Goal: Task Accomplishment & Management: Manage account settings

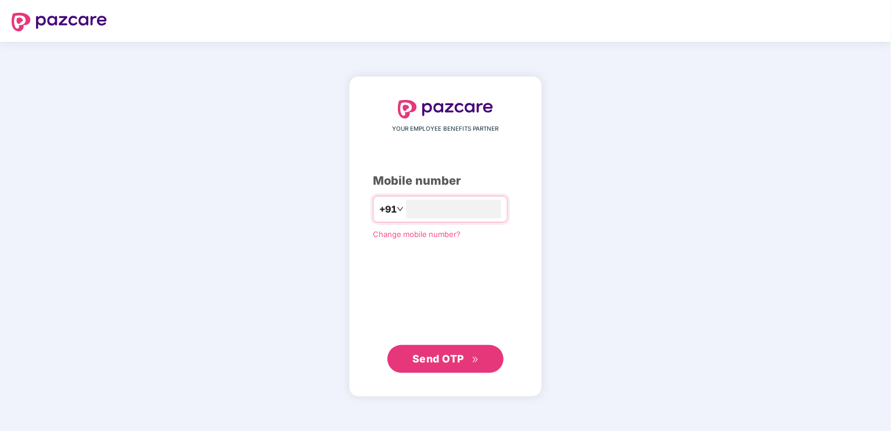
type input "**********"
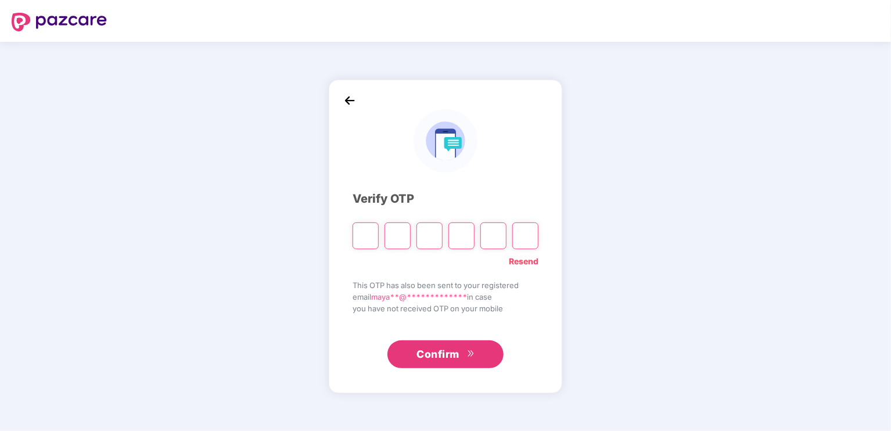
click at [372, 235] on input "Please enter verification code. Digit 1" at bounding box center [365, 235] width 26 height 27
type input "*"
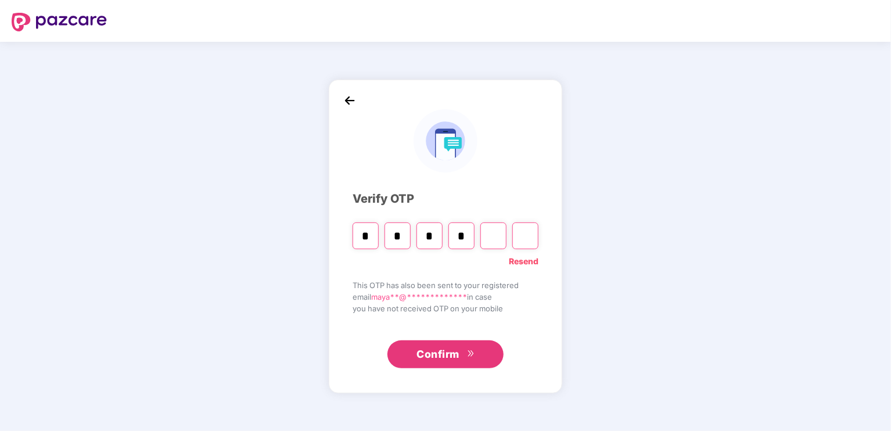
type input "*"
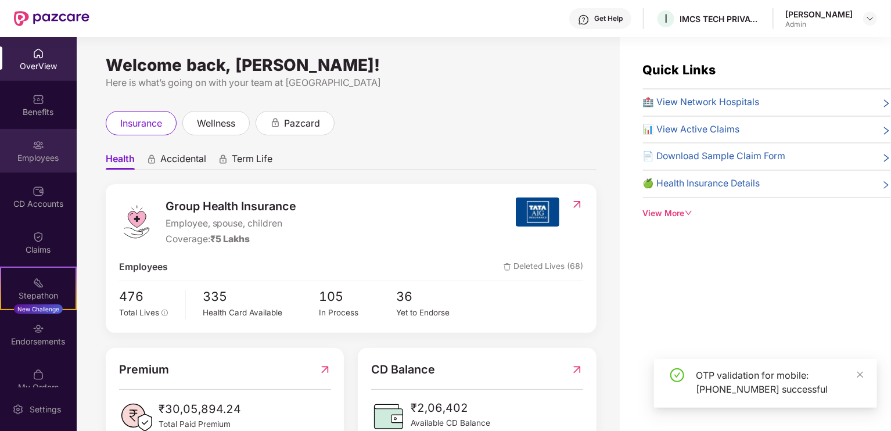
click at [39, 163] on div "Employees" at bounding box center [38, 158] width 77 height 12
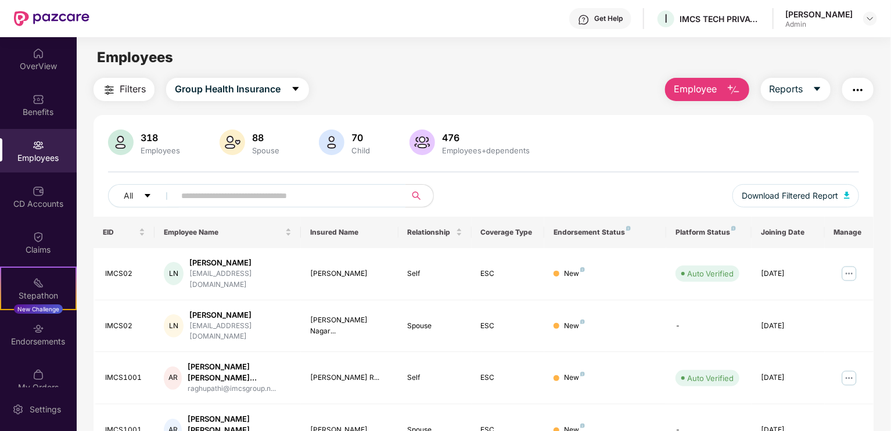
click at [238, 190] on input "text" at bounding box center [285, 195] width 208 height 17
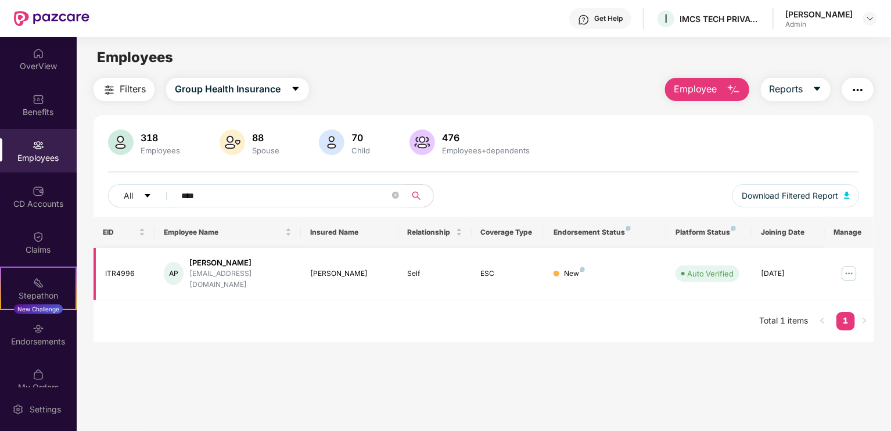
type input "****"
click at [858, 269] on img at bounding box center [849, 273] width 19 height 19
click at [495, 366] on main "Employees Filters Group Health Insurance Employee Reports 318 Employees 88 Spou…" at bounding box center [484, 252] width 814 height 431
click at [843, 264] on img at bounding box center [849, 273] width 19 height 19
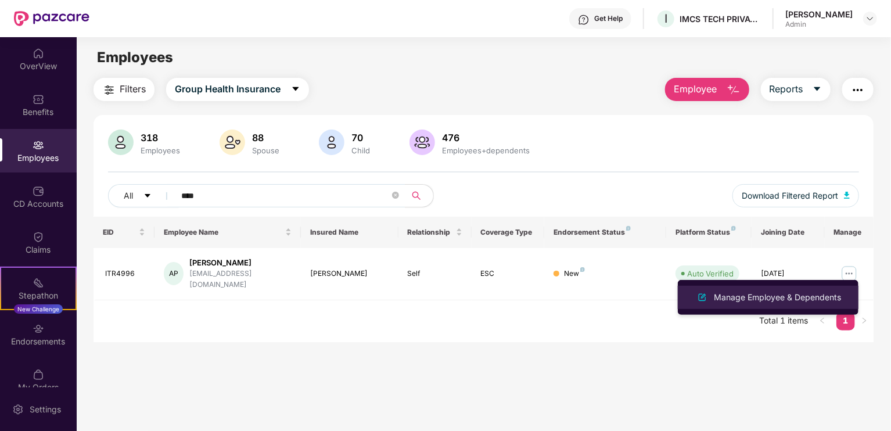
click at [734, 304] on div "Manage Employee & Dependents" at bounding box center [768, 297] width 150 height 14
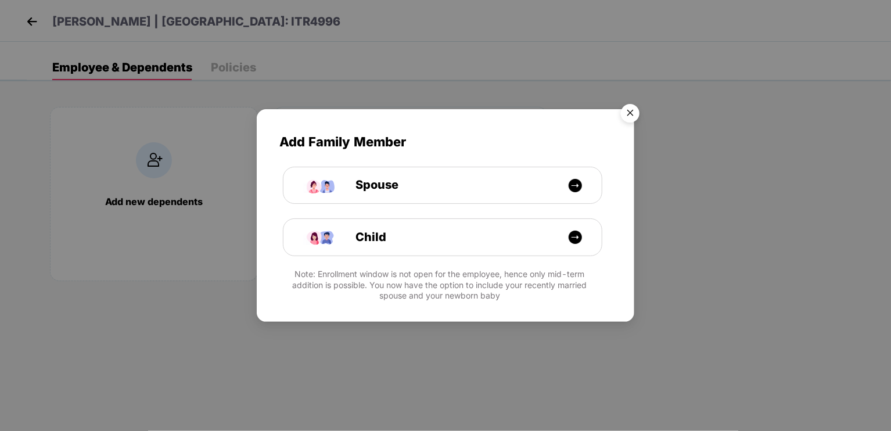
click at [635, 110] on img "Close" at bounding box center [630, 115] width 33 height 33
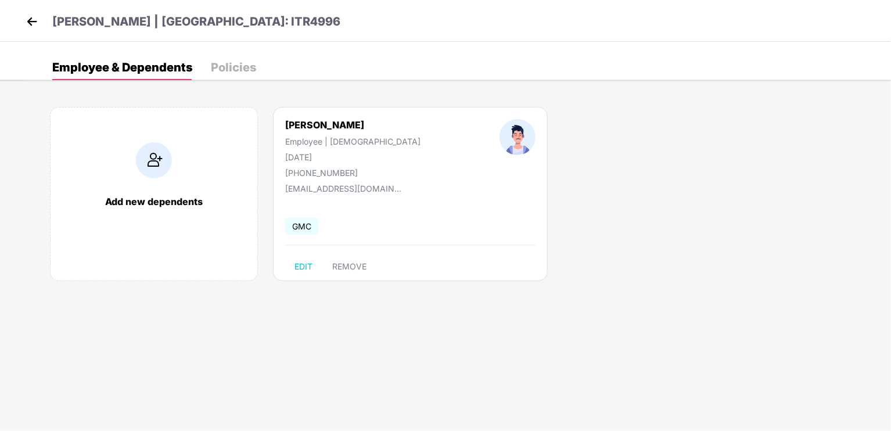
click at [30, 24] on img at bounding box center [31, 21] width 17 height 17
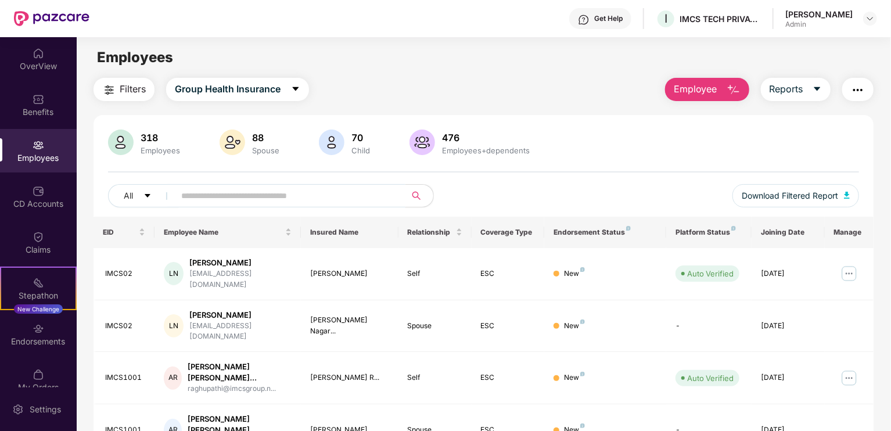
click at [211, 204] on span at bounding box center [286, 195] width 238 height 23
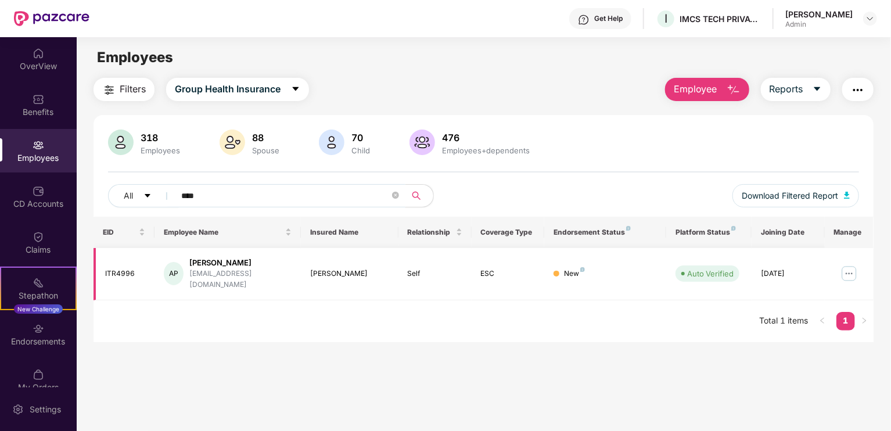
type input "****"
click at [842, 271] on img at bounding box center [849, 273] width 19 height 19
click at [567, 355] on main "Employees Filters Group Health Insurance Employee Reports 318 Employees 88 Spou…" at bounding box center [484, 252] width 814 height 431
click at [847, 312] on link "1" at bounding box center [845, 320] width 19 height 17
click at [848, 275] on img at bounding box center [849, 273] width 19 height 19
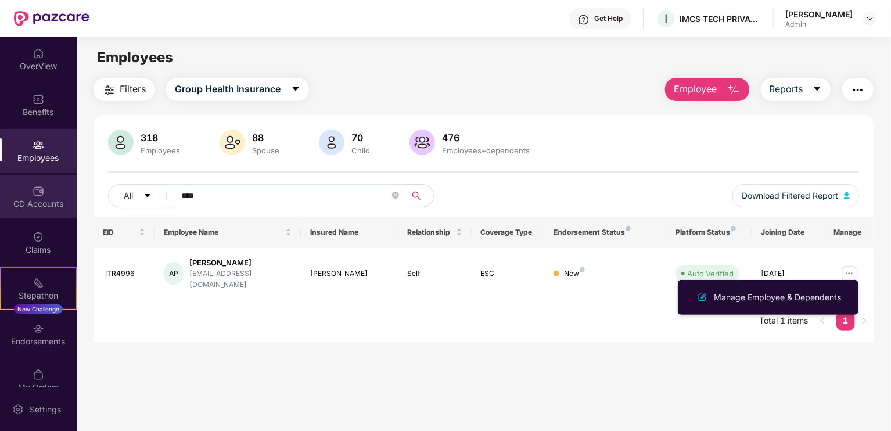
click at [29, 189] on div "CD Accounts" at bounding box center [38, 197] width 77 height 44
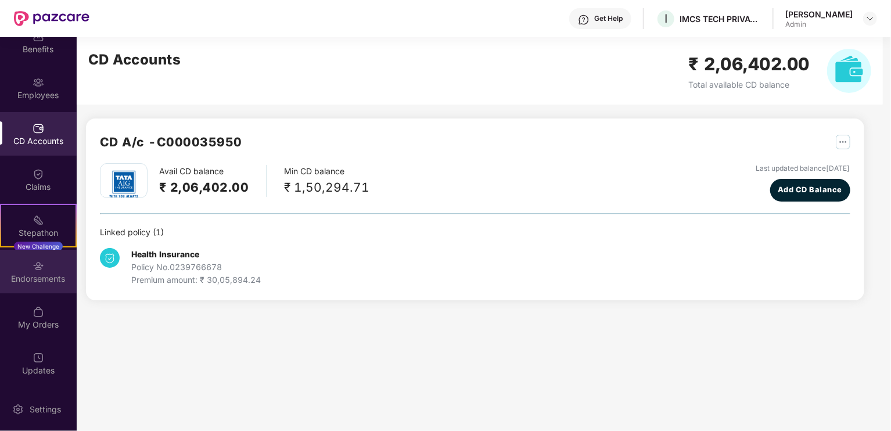
scroll to position [62, 0]
click at [38, 268] on img at bounding box center [39, 267] width 12 height 12
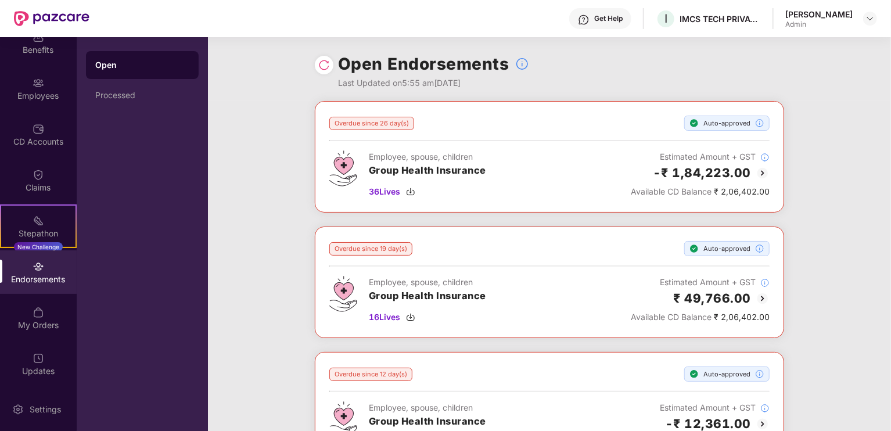
scroll to position [409, 0]
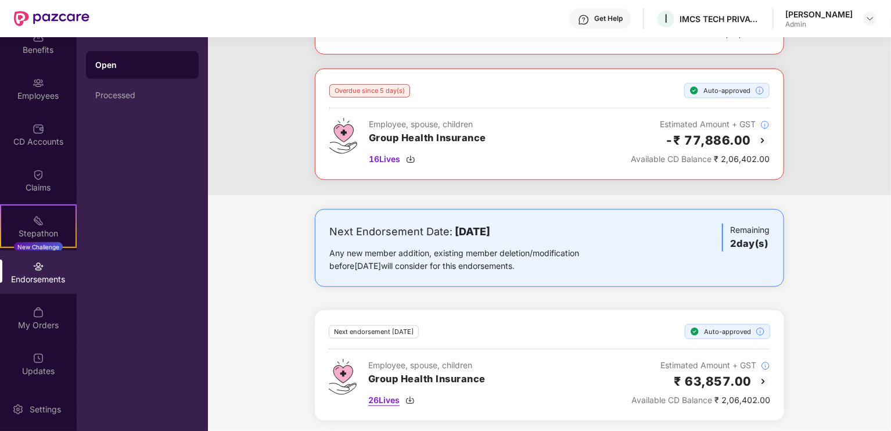
click at [379, 401] on span "26 Lives" at bounding box center [383, 400] width 31 height 13
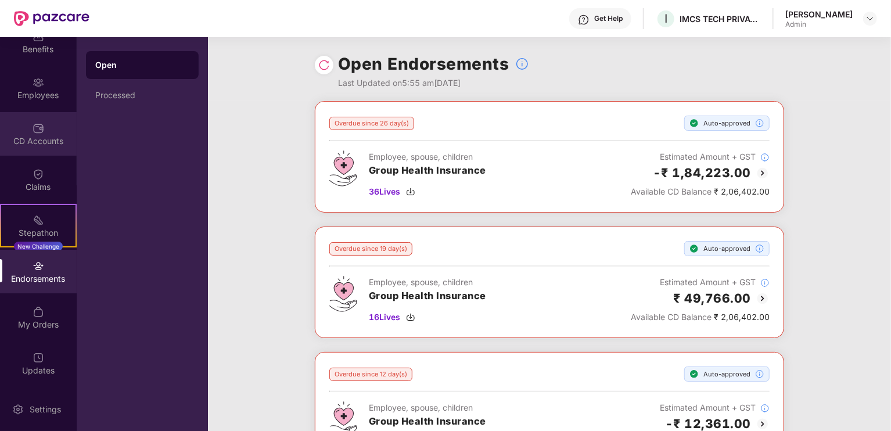
scroll to position [0, 0]
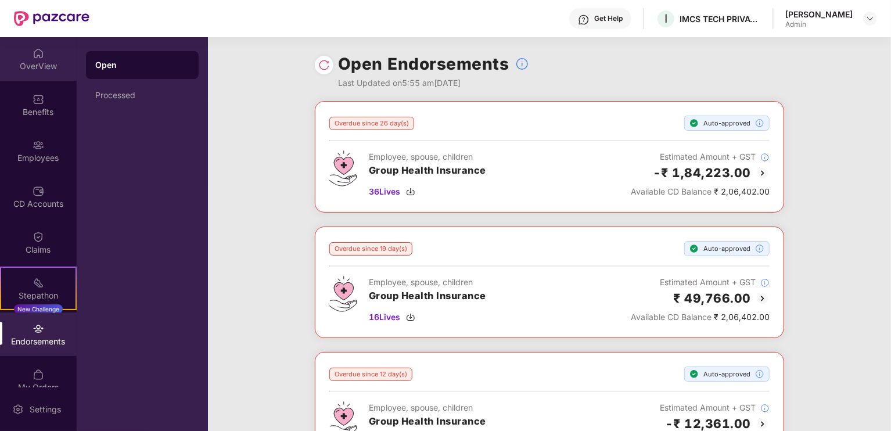
click at [41, 54] on img at bounding box center [39, 54] width 12 height 12
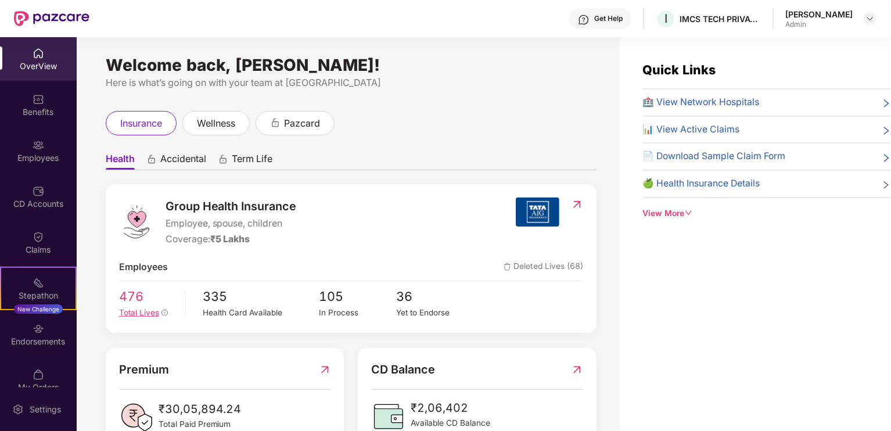
click at [135, 307] on div "Total Lives" at bounding box center [148, 313] width 58 height 12
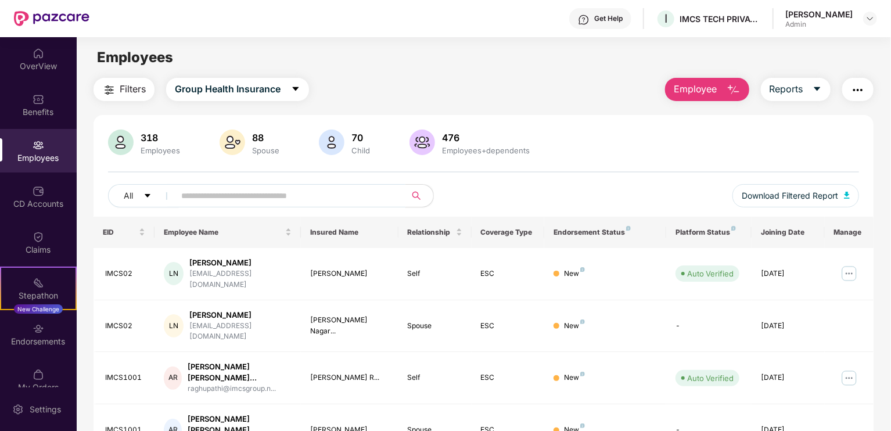
click at [330, 198] on input "text" at bounding box center [285, 195] width 208 height 17
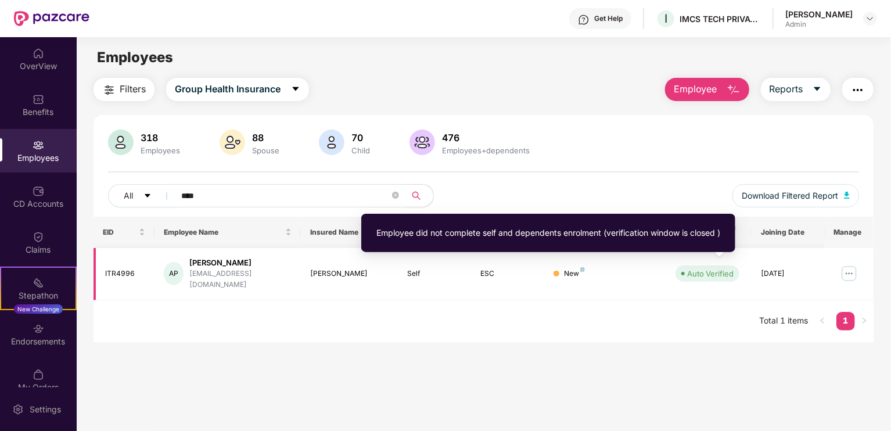
type input "****"
click at [713, 268] on div "Auto Verified" at bounding box center [710, 274] width 46 height 12
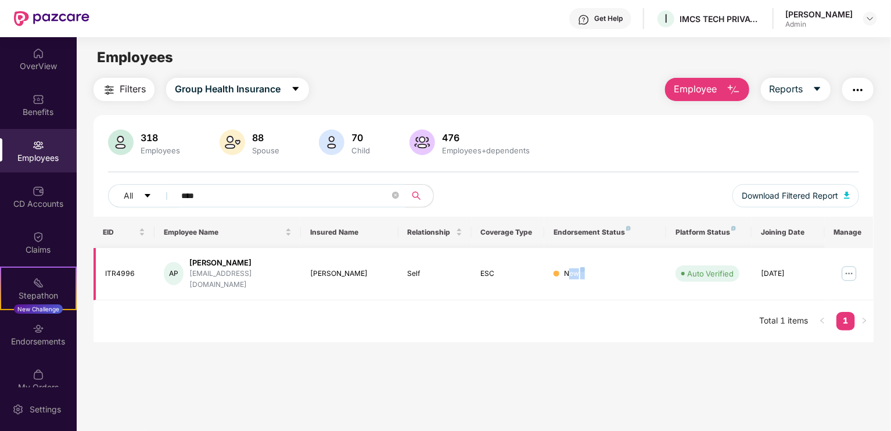
drag, startPoint x: 570, startPoint y: 267, endPoint x: 582, endPoint y: 265, distance: 12.4
click at [582, 268] on div "New" at bounding box center [574, 273] width 21 height 11
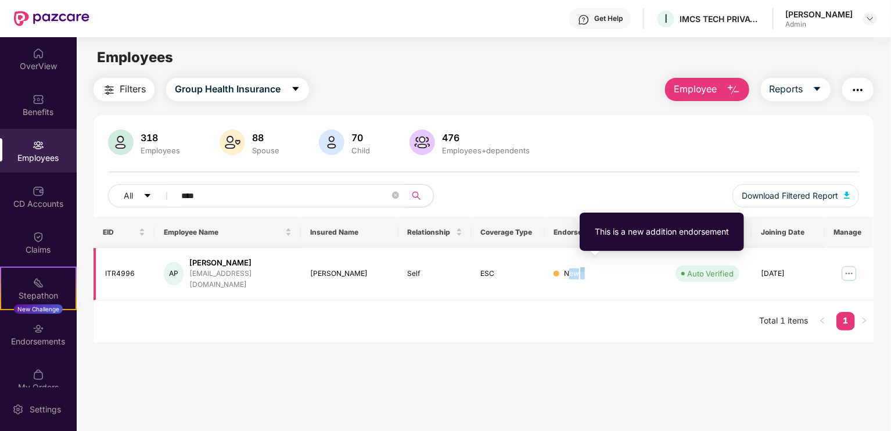
click at [582, 267] on img at bounding box center [582, 269] width 5 height 5
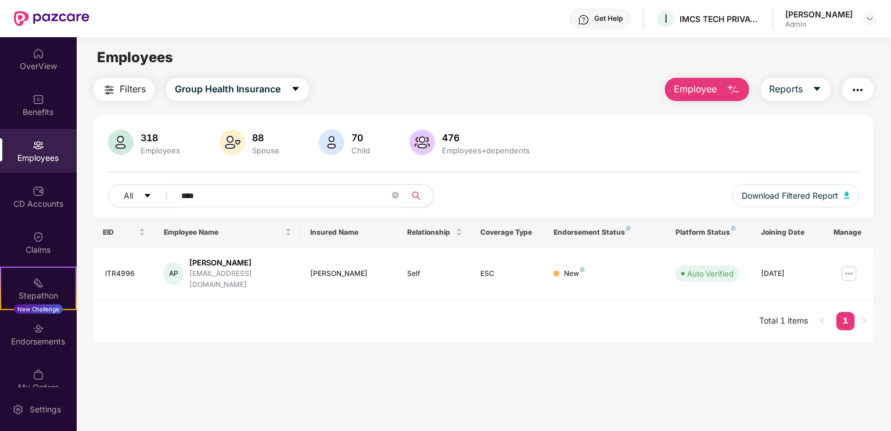
click at [533, 310] on div "EID Employee Name Insured Name Relationship Coverage Type Endorsement Status Pl…" at bounding box center [483, 279] width 780 height 125
click at [207, 264] on div "[PERSON_NAME]" at bounding box center [240, 262] width 102 height 11
click at [852, 271] on img at bounding box center [849, 273] width 19 height 19
click at [308, 316] on div "EID Employee Name Insured Name Relationship Coverage Type Endorsement Status Pl…" at bounding box center [483, 279] width 780 height 125
click at [854, 88] on img "button" at bounding box center [858, 90] width 14 height 14
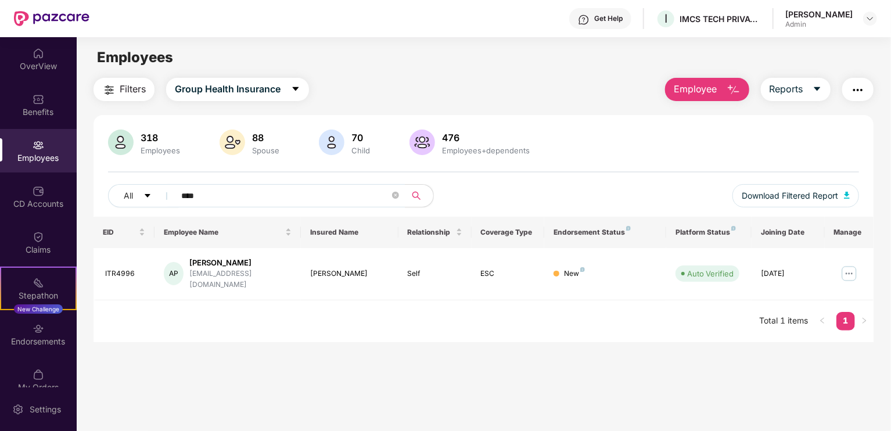
click at [592, 189] on div "All **** Download Filtered Report" at bounding box center [483, 200] width 751 height 33
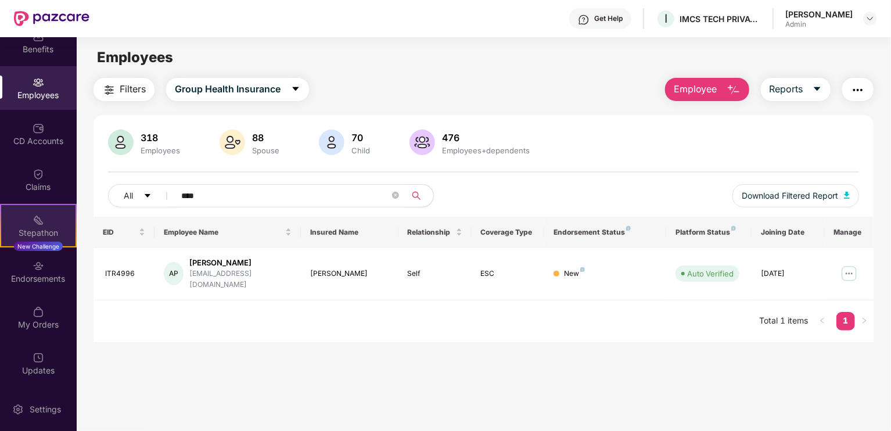
click at [32, 274] on div "Endorsements" at bounding box center [38, 279] width 77 height 12
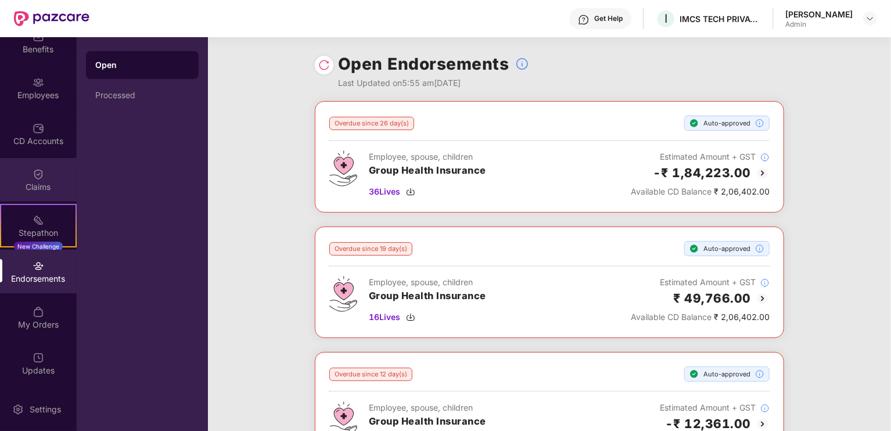
scroll to position [0, 0]
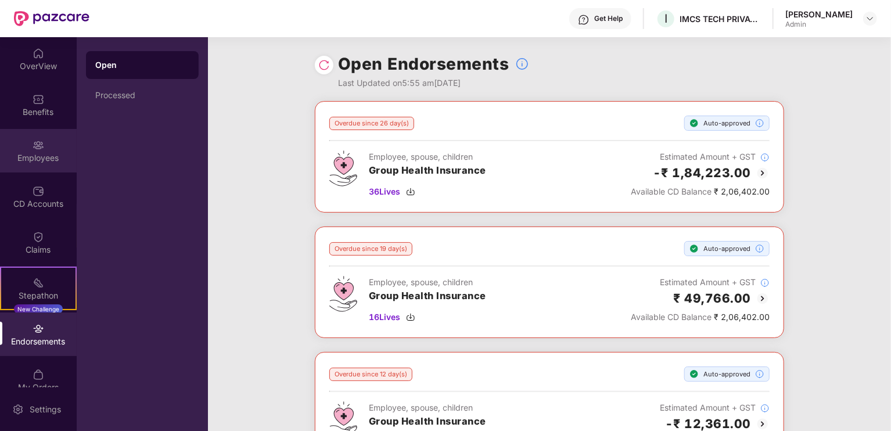
click at [26, 164] on div "Employees" at bounding box center [38, 151] width 77 height 44
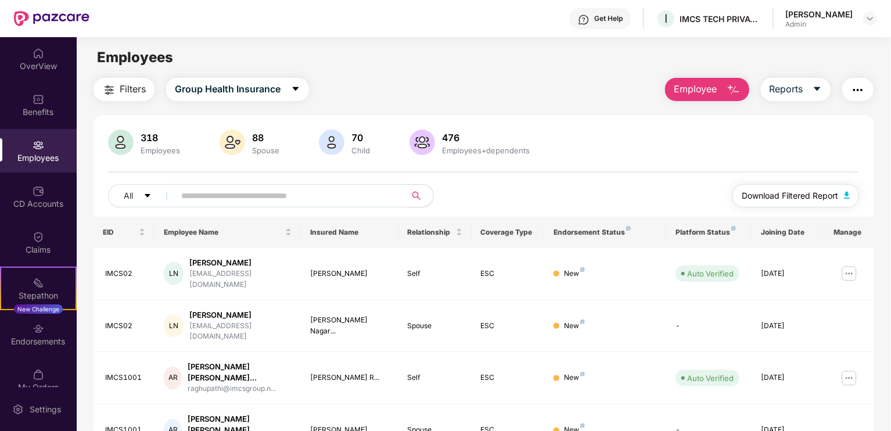
click at [840, 190] on button "Download Filtered Report" at bounding box center [795, 195] width 127 height 23
click at [847, 272] on img at bounding box center [849, 273] width 19 height 19
click at [248, 200] on input "text" at bounding box center [285, 195] width 208 height 17
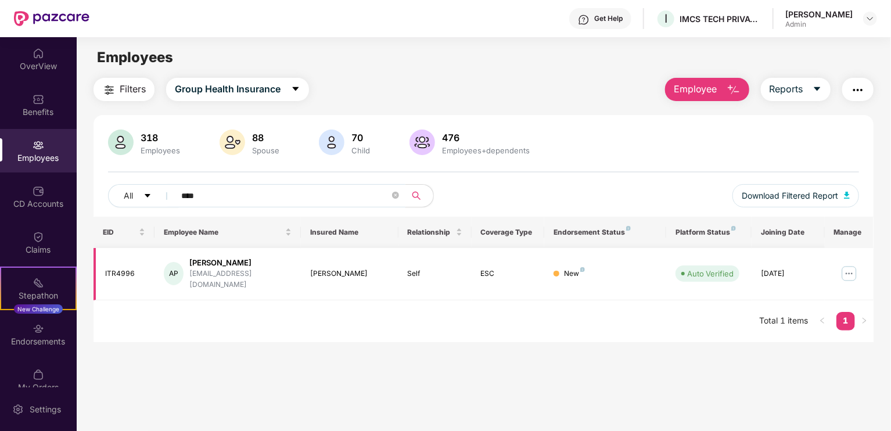
type input "****"
click at [850, 267] on img at bounding box center [849, 273] width 19 height 19
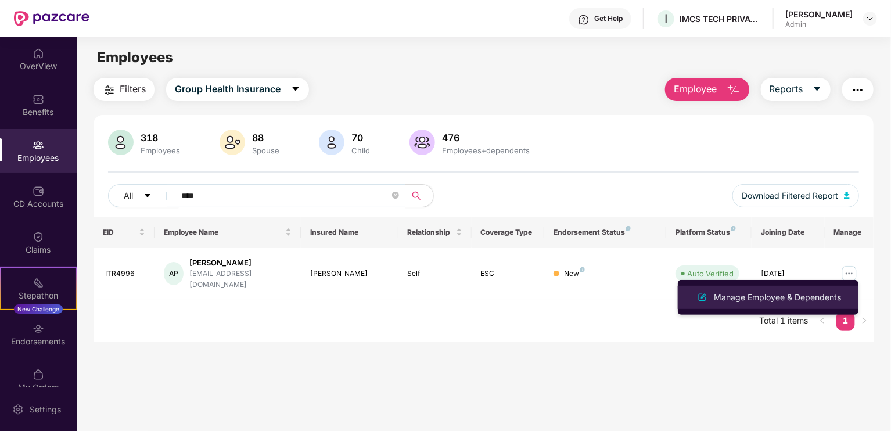
click at [790, 291] on div "Manage Employee & Dependents" at bounding box center [777, 297] width 132 height 13
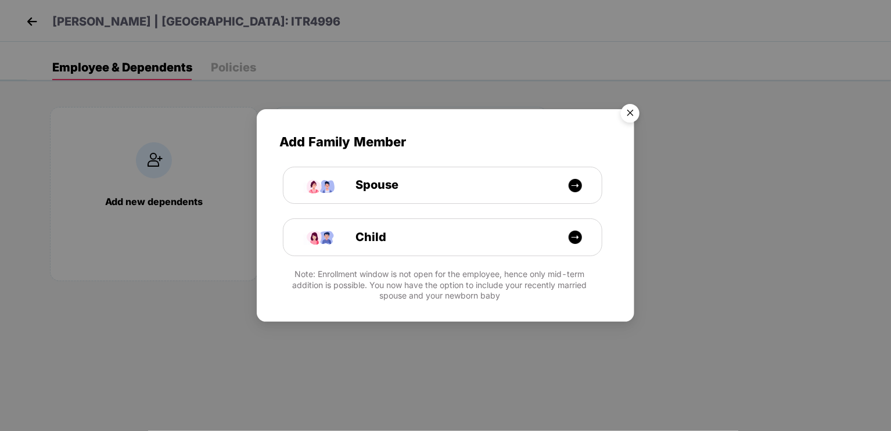
click at [632, 112] on img "Close" at bounding box center [630, 115] width 33 height 33
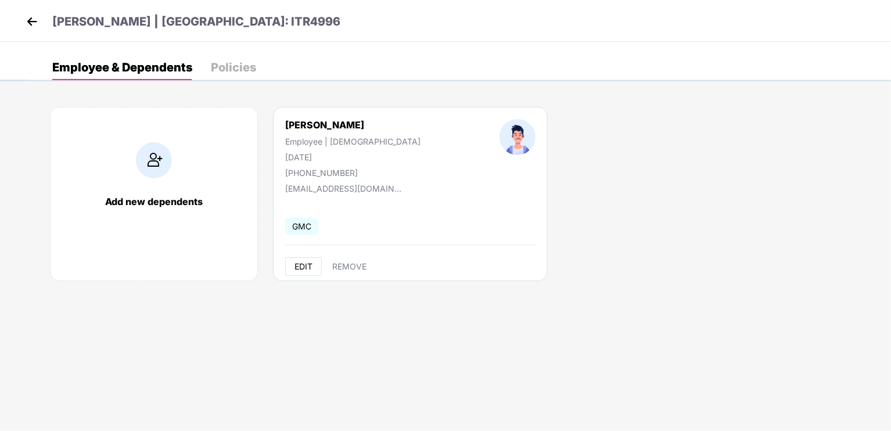
click at [307, 264] on span "EDIT" at bounding box center [303, 266] width 18 height 9
select select "****"
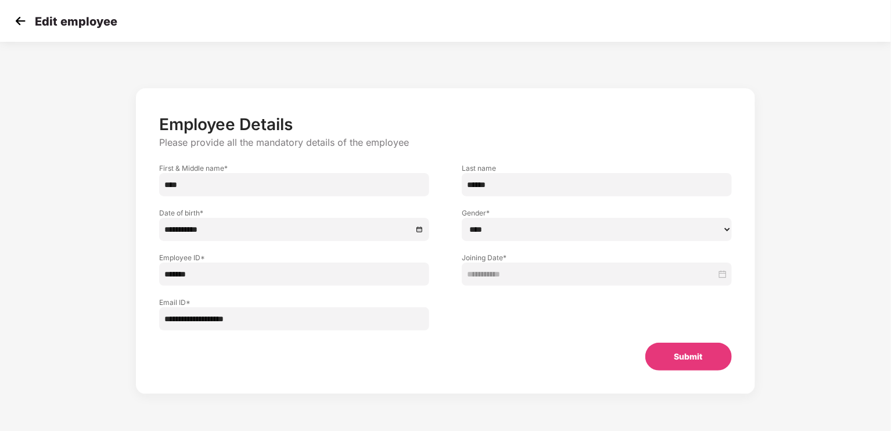
click at [13, 20] on img at bounding box center [20, 20] width 17 height 17
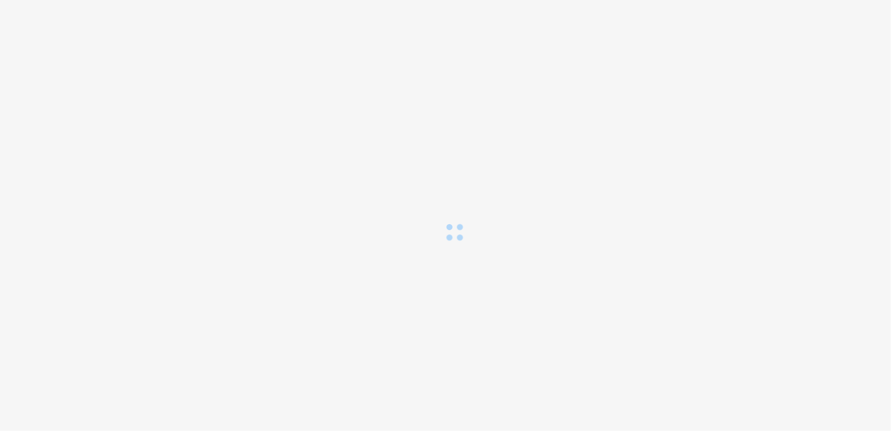
click at [13, 20] on div at bounding box center [445, 121] width 891 height 242
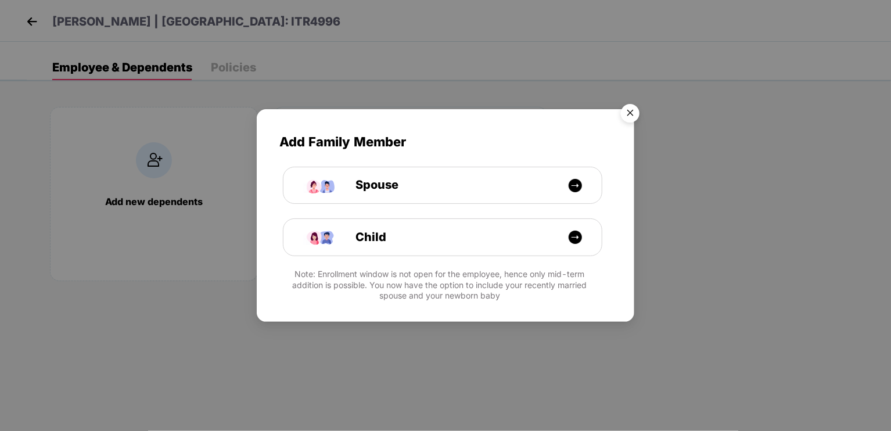
click at [627, 110] on img "Close" at bounding box center [630, 115] width 33 height 33
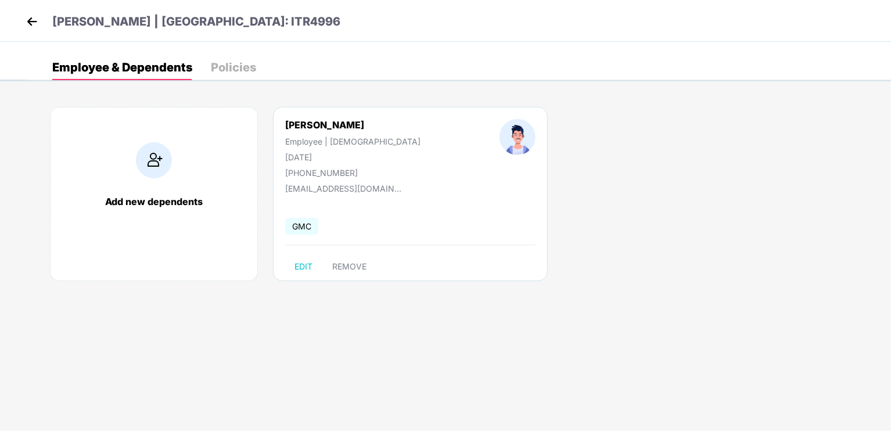
click at [35, 20] on img at bounding box center [31, 21] width 17 height 17
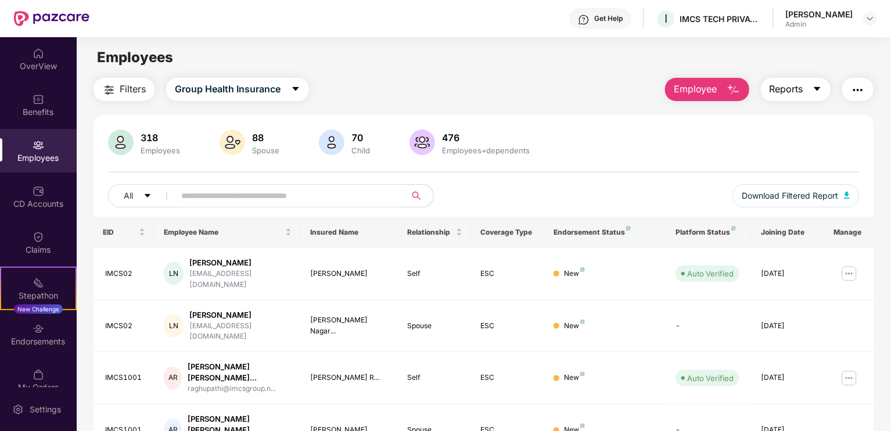
click at [822, 92] on button "Reports" at bounding box center [796, 89] width 70 height 23
click at [570, 100] on div "Filters Group Health Insurance Employee Reports" at bounding box center [483, 89] width 780 height 23
click at [227, 189] on input "text" at bounding box center [285, 195] width 208 height 17
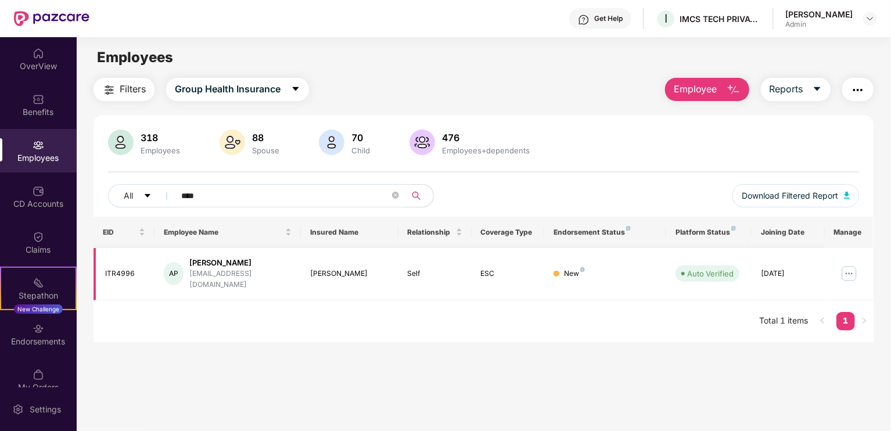
type input "****"
click at [420, 262] on td "Self" at bounding box center [434, 274] width 73 height 52
click at [174, 270] on div "AP" at bounding box center [174, 273] width 20 height 23
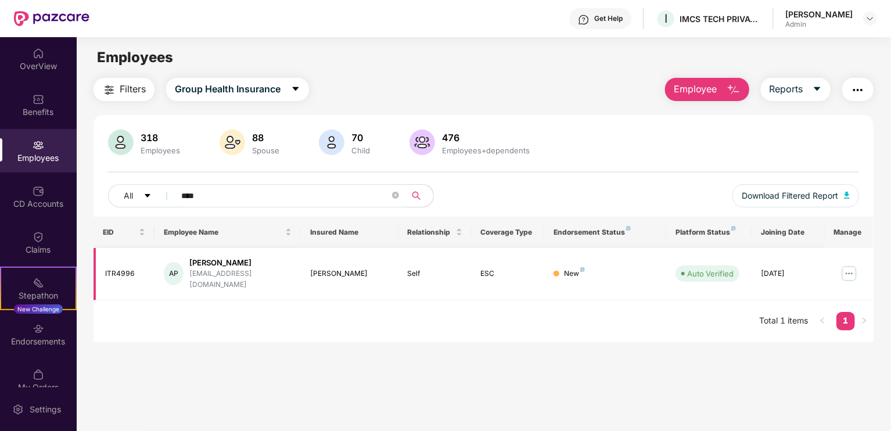
click at [108, 268] on div "ITR4996" at bounding box center [125, 273] width 40 height 11
drag, startPoint x: 203, startPoint y: 272, endPoint x: 362, endPoint y: 283, distance: 160.0
click at [362, 283] on tr "ITR4996 AP Atul Paswan [EMAIL_ADDRESS][DOMAIN_NAME] Atul Paswan Self ESC New Au…" at bounding box center [483, 274] width 780 height 52
click at [362, 283] on td "[PERSON_NAME]" at bounding box center [350, 274] width 98 height 52
click at [850, 265] on img at bounding box center [849, 273] width 19 height 19
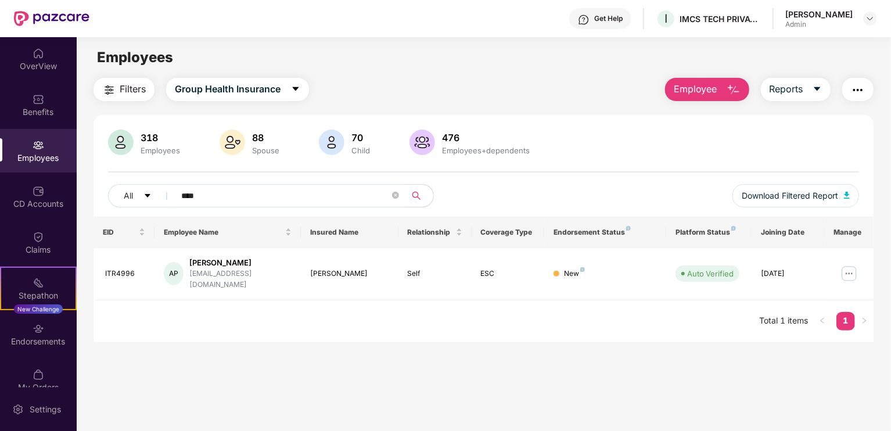
click at [857, 85] on img "button" at bounding box center [858, 90] width 14 height 14
click at [780, 89] on span "Reports" at bounding box center [786, 89] width 34 height 15
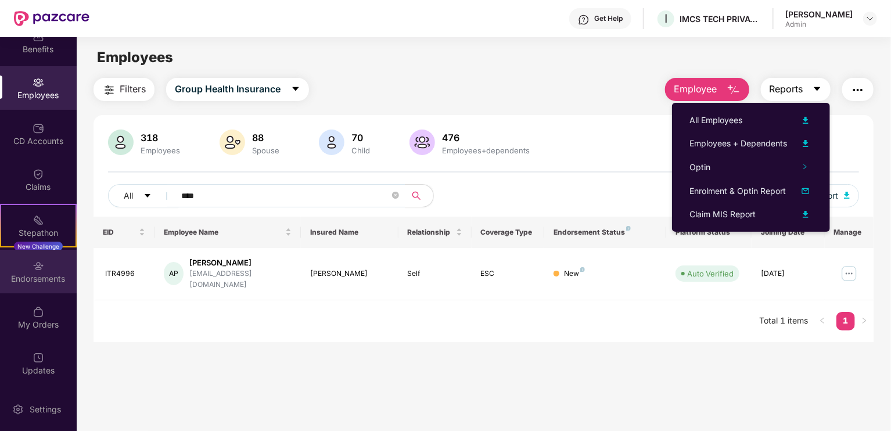
scroll to position [63, 0]
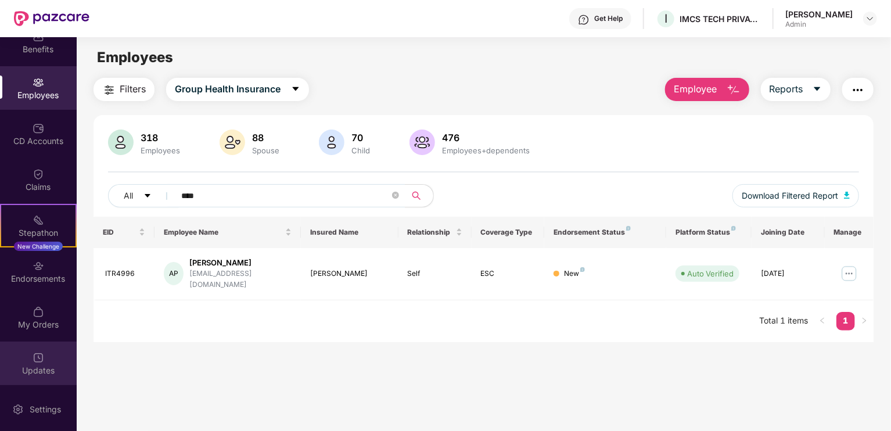
click at [37, 366] on div "Updates" at bounding box center [38, 371] width 77 height 12
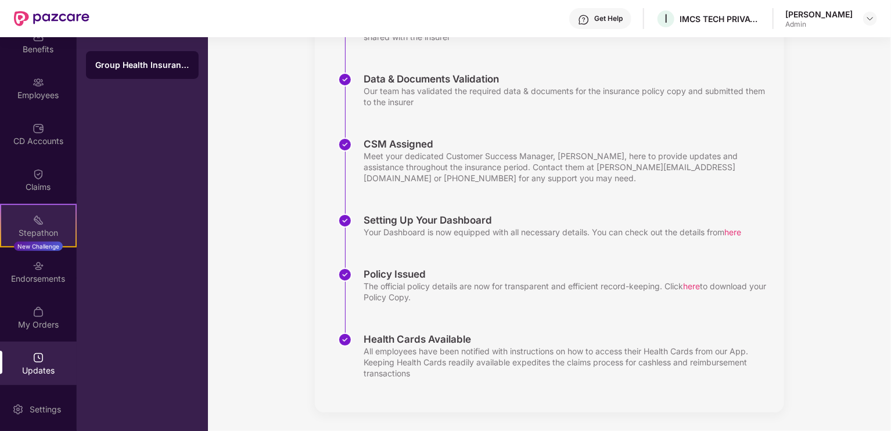
scroll to position [0, 0]
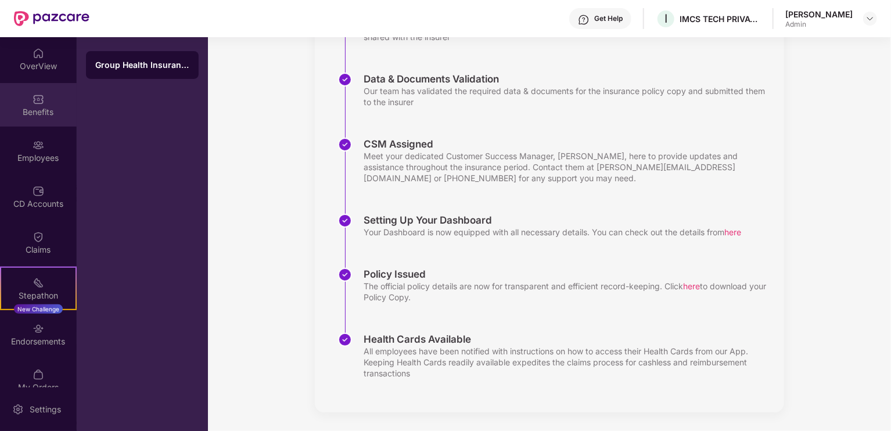
click at [30, 108] on div "Benefits" at bounding box center [38, 112] width 77 height 12
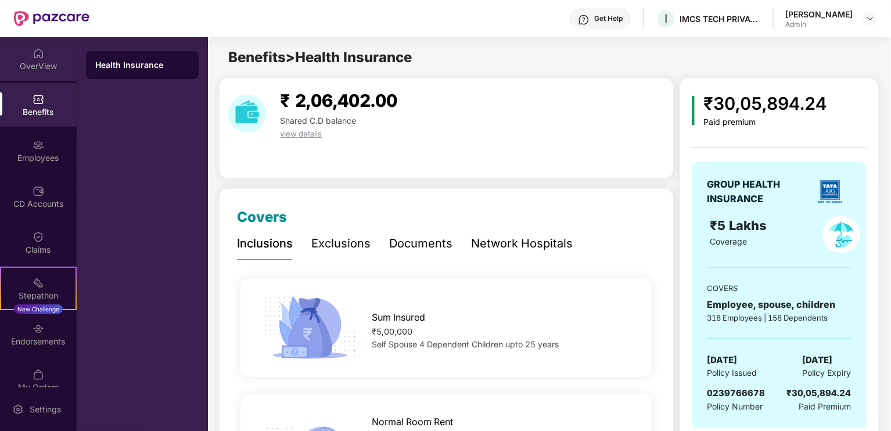
click at [42, 62] on div "OverView" at bounding box center [38, 66] width 77 height 12
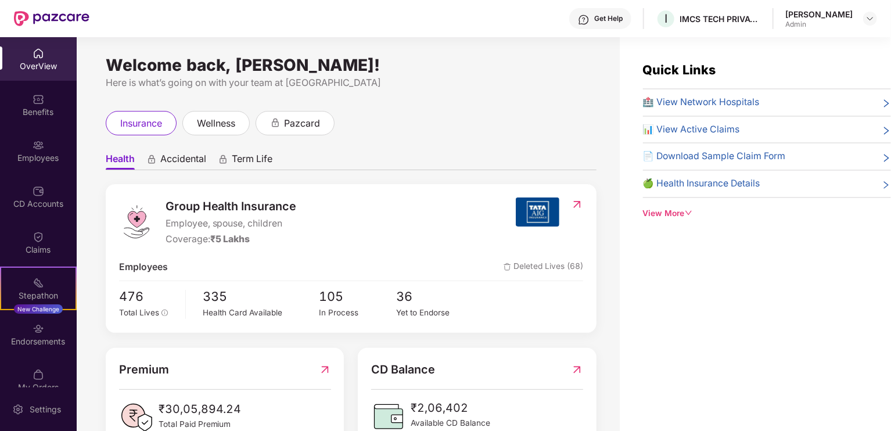
click at [666, 208] on div "View More" at bounding box center [767, 213] width 248 height 13
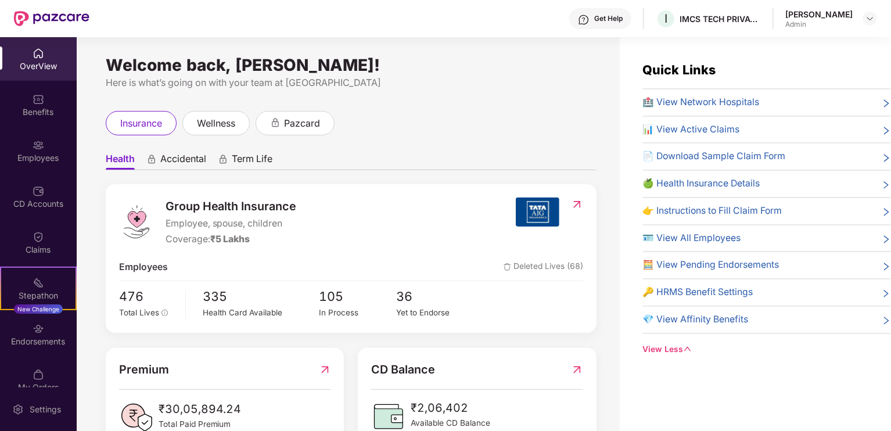
click at [668, 349] on div "View Less" at bounding box center [767, 349] width 248 height 13
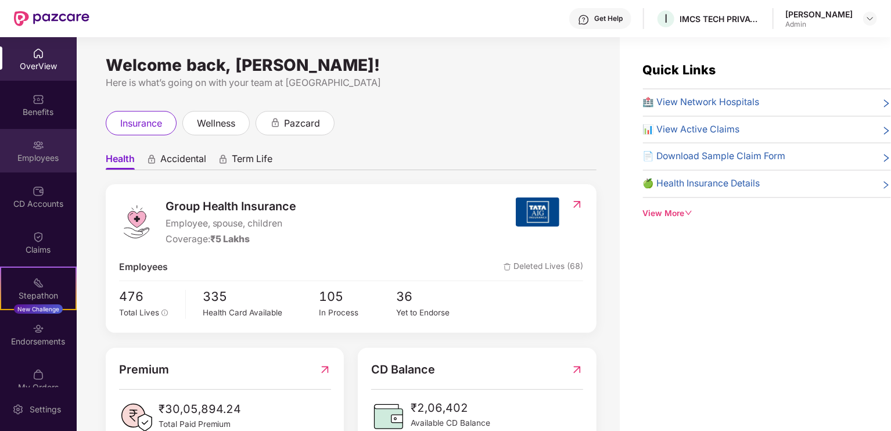
click at [39, 146] on img at bounding box center [39, 145] width 12 height 12
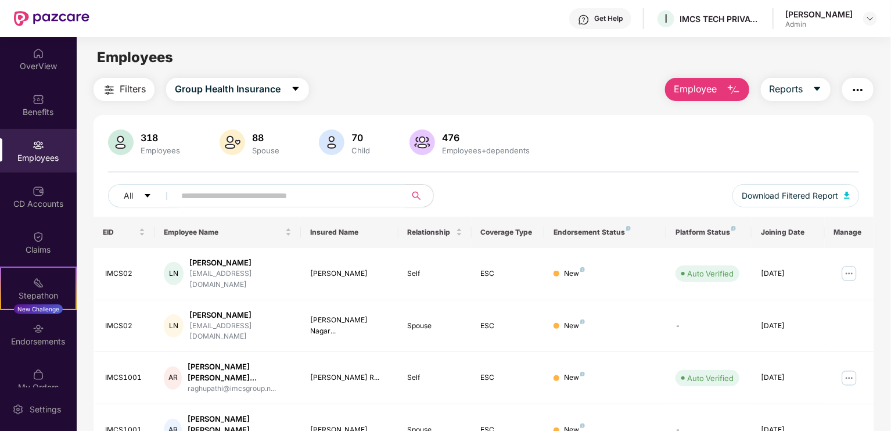
click at [214, 197] on input "text" at bounding box center [285, 195] width 208 height 17
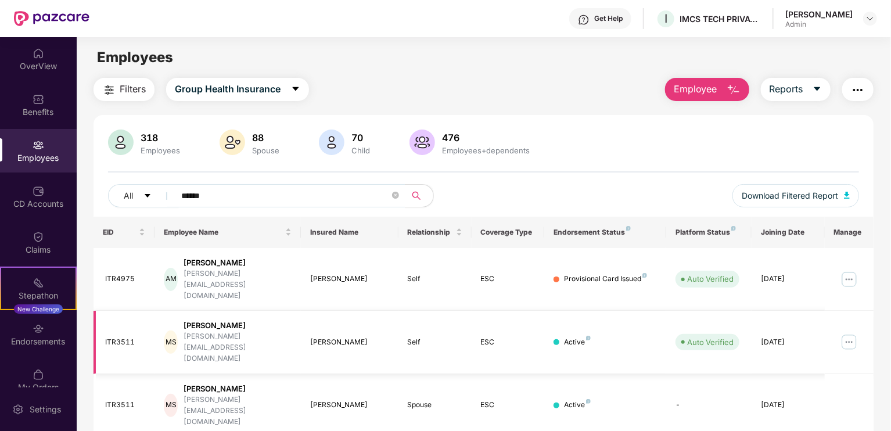
click at [850, 333] on img at bounding box center [849, 342] width 19 height 19
click at [280, 189] on input "******" at bounding box center [285, 195] width 208 height 17
type input "*"
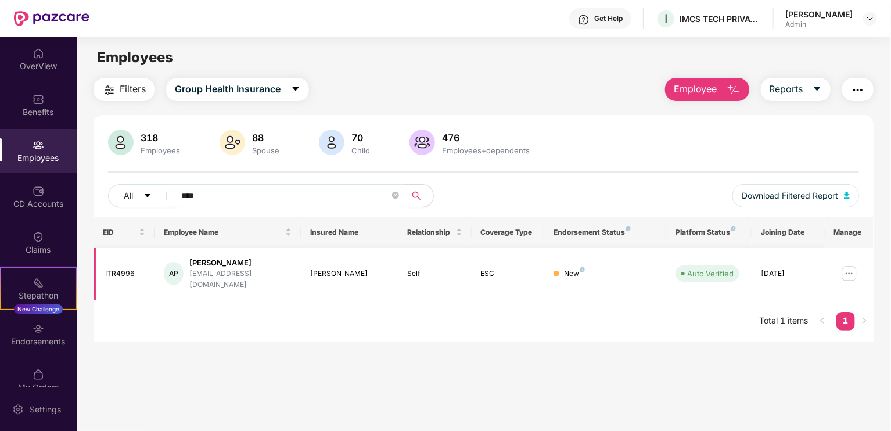
type input "****"
click at [846, 274] on img at bounding box center [849, 273] width 19 height 19
click at [499, 285] on td "ESC" at bounding box center [508, 274] width 73 height 52
click at [869, 19] on img at bounding box center [869, 18] width 9 height 9
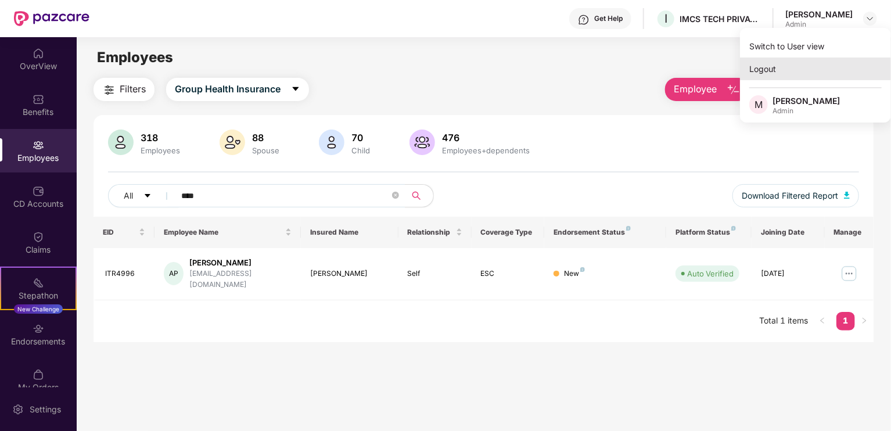
click at [777, 64] on div "Logout" at bounding box center [815, 68] width 151 height 23
